Goal: Information Seeking & Learning: Compare options

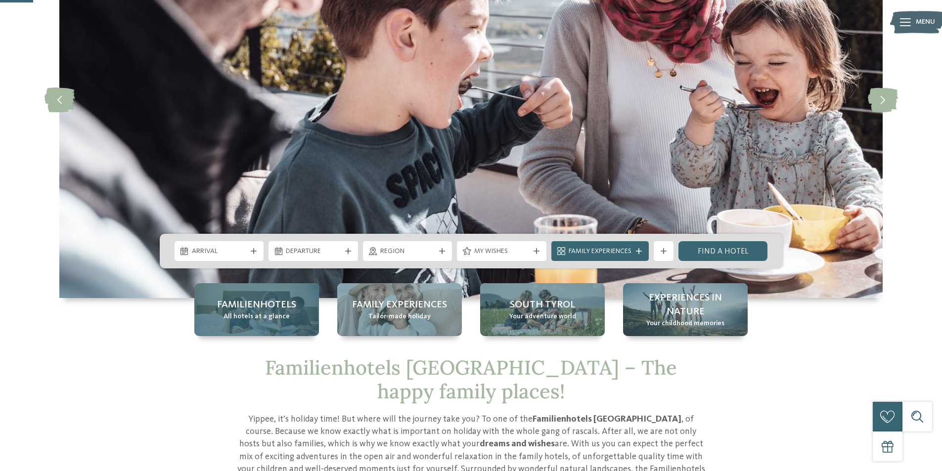
click at [269, 318] on span "All hotels at a glance" at bounding box center [256, 317] width 66 height 10
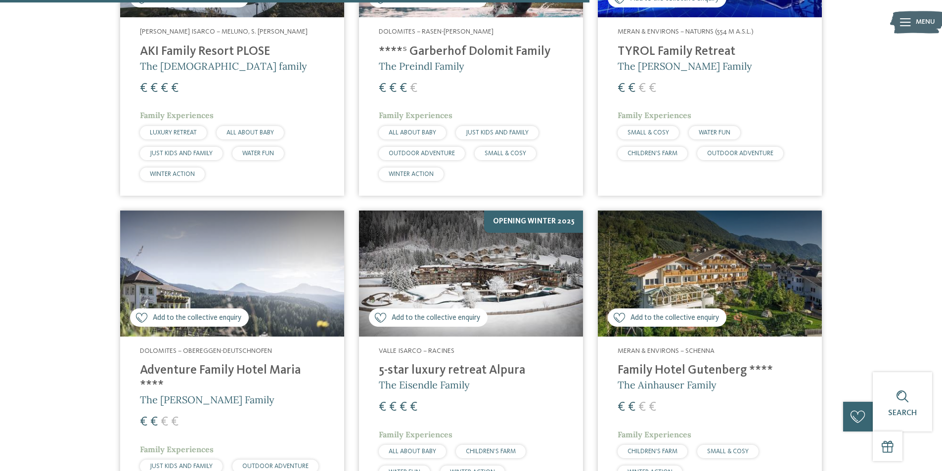
scroll to position [2076, 0]
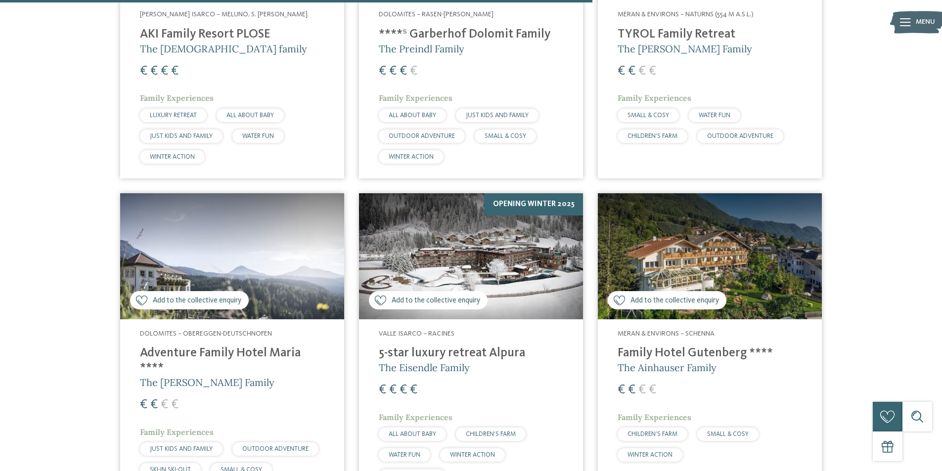
click at [451, 346] on h4 "5-star luxury retreat Alpura" at bounding box center [471, 353] width 184 height 15
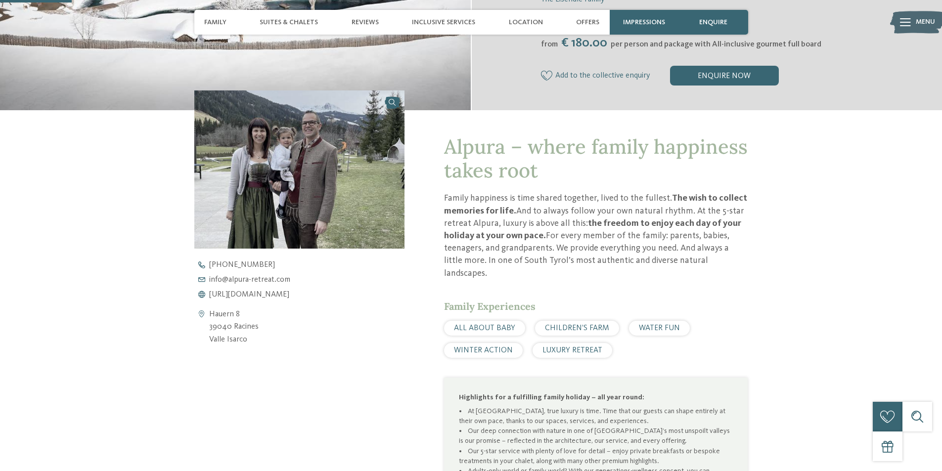
scroll to position [297, 0]
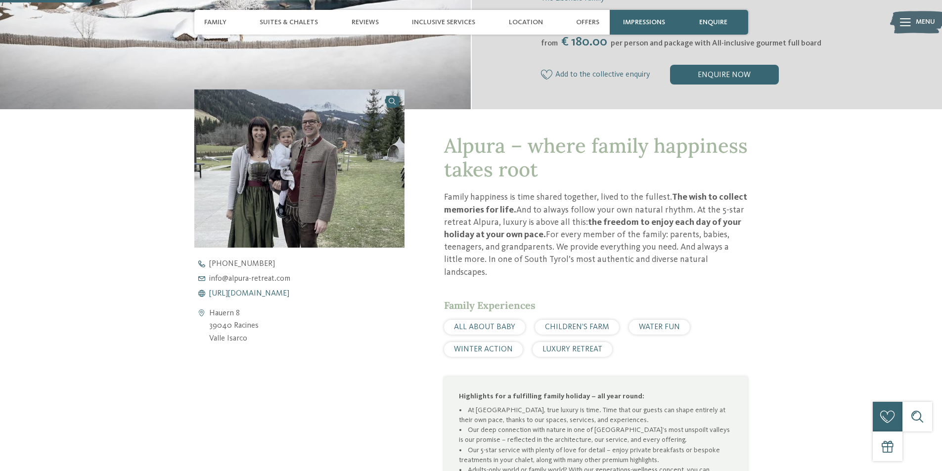
click at [272, 290] on span "https://www.alpura-retreat.com/en" at bounding box center [249, 294] width 80 height 8
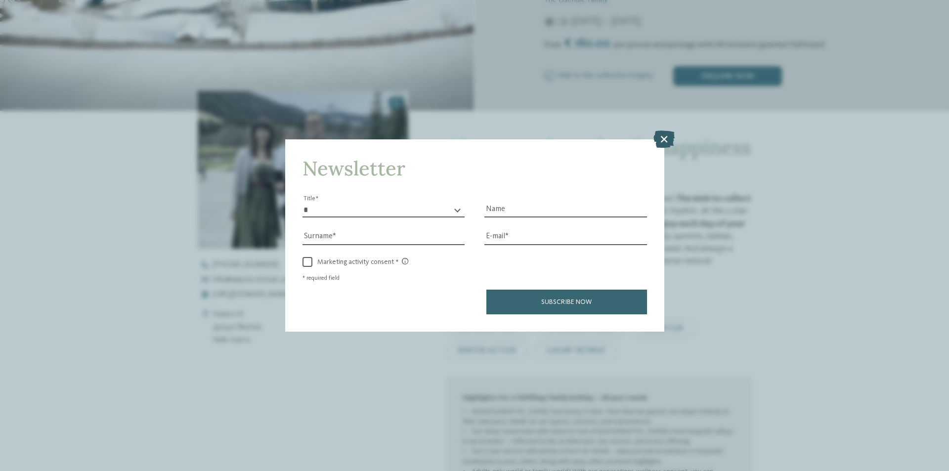
click at [657, 134] on icon at bounding box center [663, 138] width 21 height 17
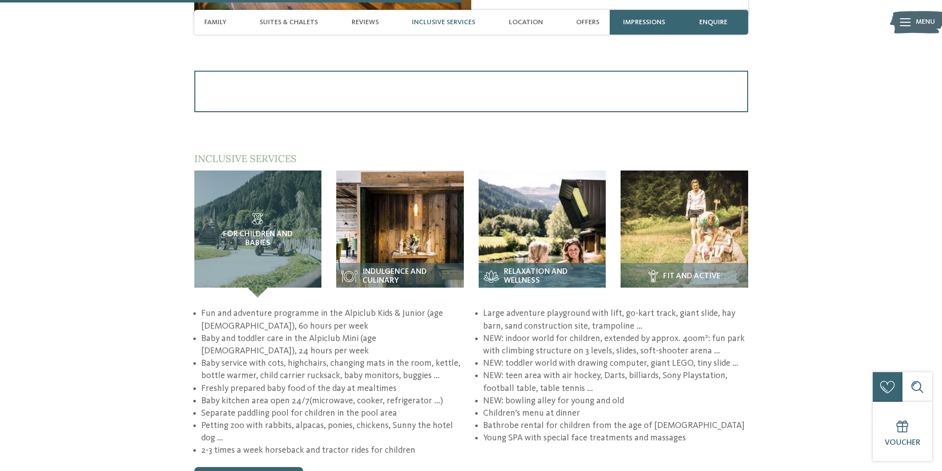
scroll to position [1532, 0]
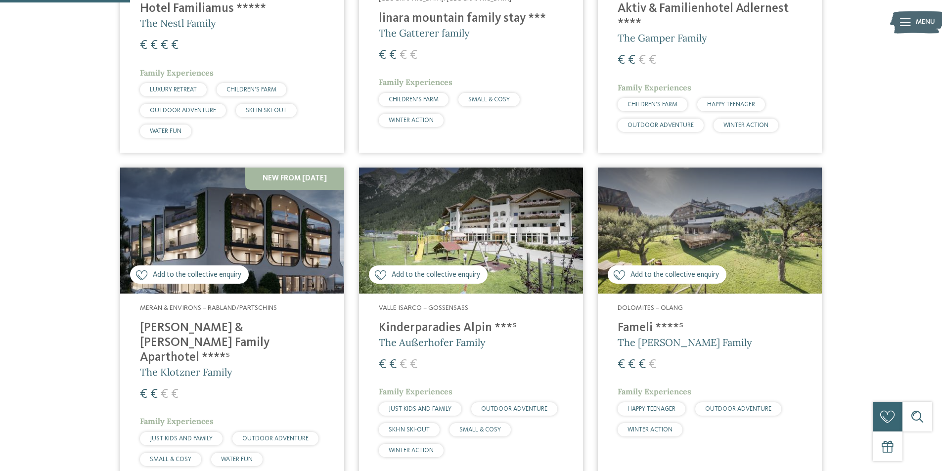
scroll to position [494, 0]
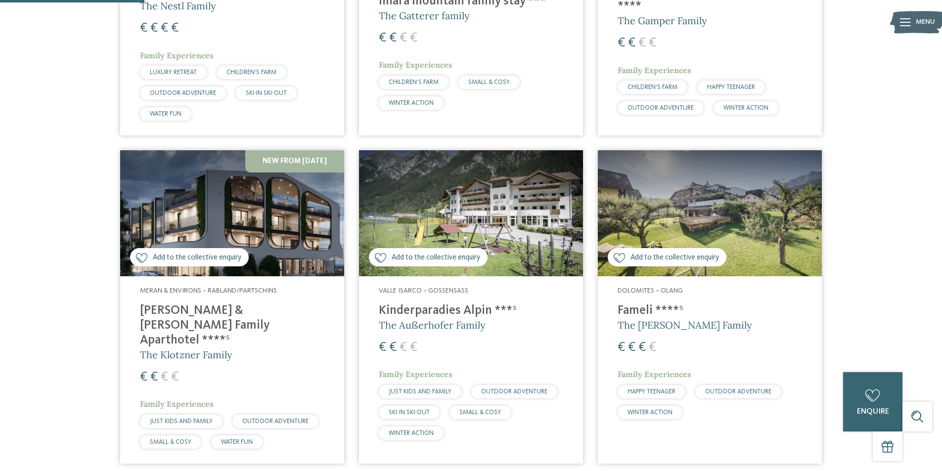
click at [179, 303] on h4 "[PERSON_NAME] & [PERSON_NAME] Family Aparthotel ****ˢ" at bounding box center [232, 325] width 184 height 44
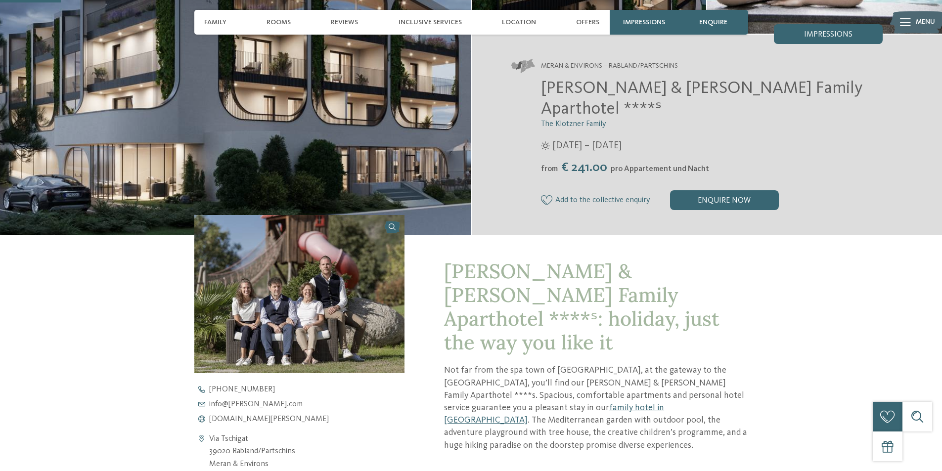
scroll to position [247, 0]
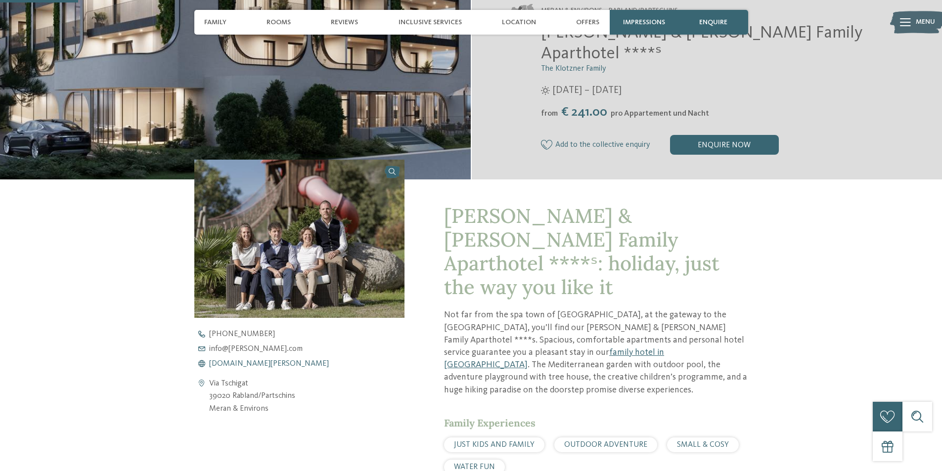
click at [257, 360] on span "[DOMAIN_NAME][PERSON_NAME]" at bounding box center [269, 364] width 120 height 8
